Goal: Task Accomplishment & Management: Use online tool/utility

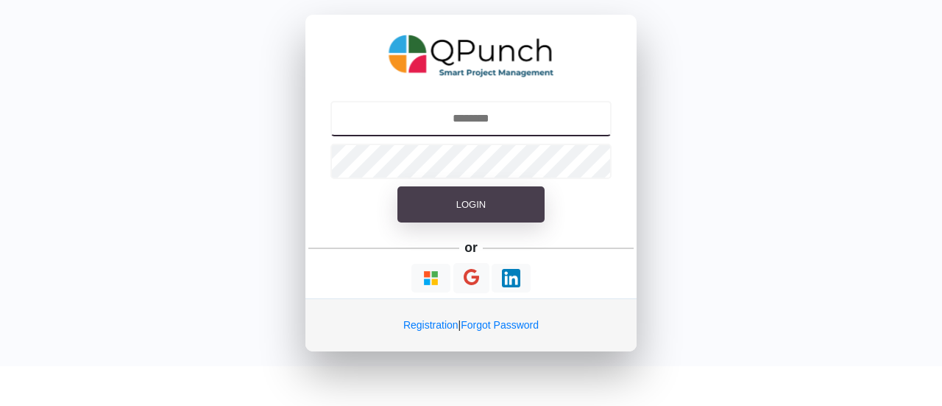
type input "**********"
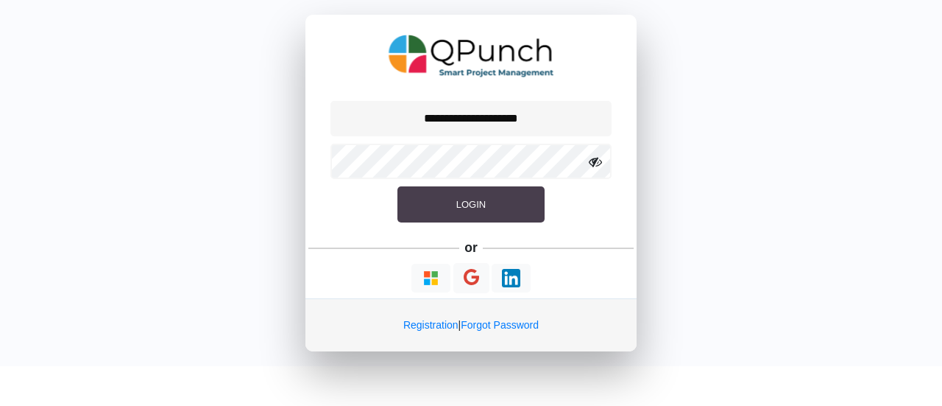
click at [490, 198] on button "Login" at bounding box center [471, 204] width 147 height 37
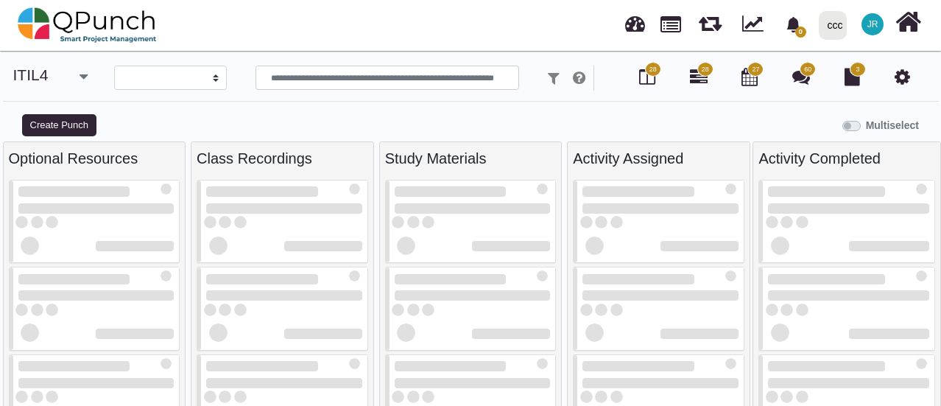
select select
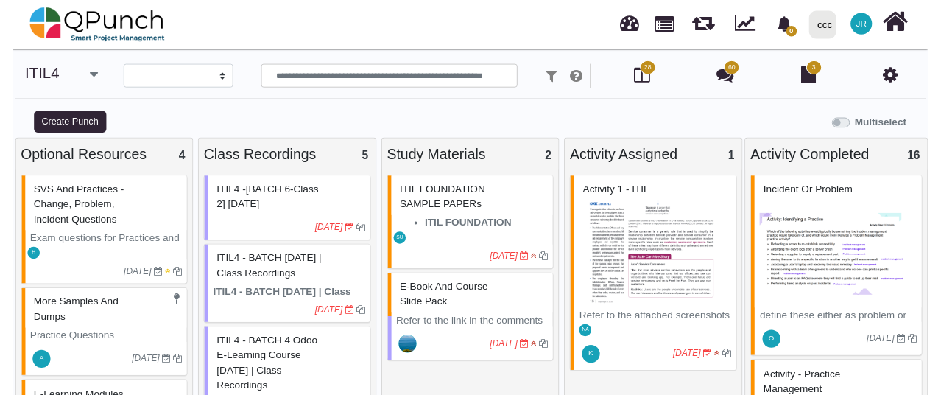
scroll to position [10, 0]
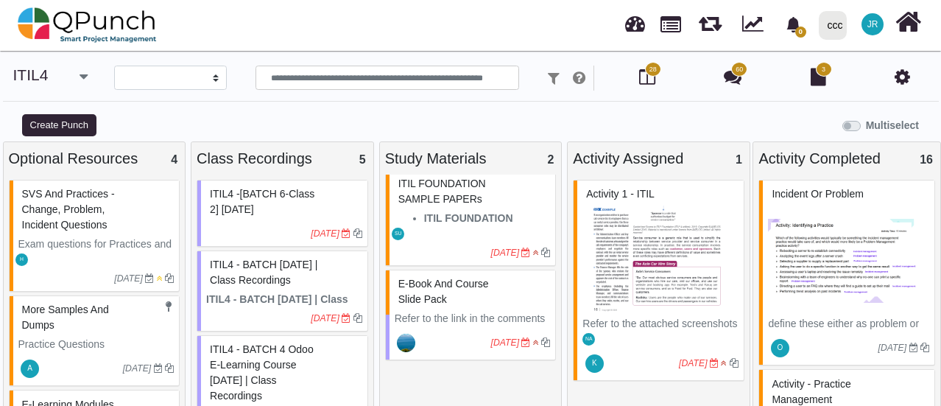
click at [738, 76] on span "60" at bounding box center [739, 69] width 16 height 15
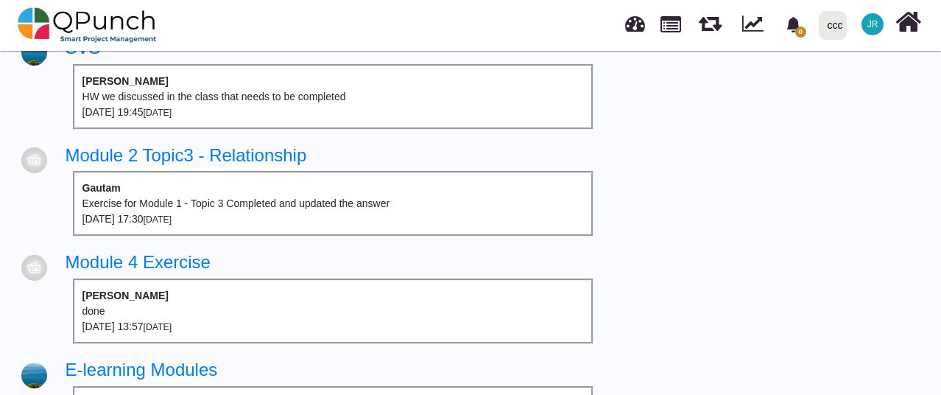
scroll to position [663, 0]
